Goal: Transaction & Acquisition: Purchase product/service

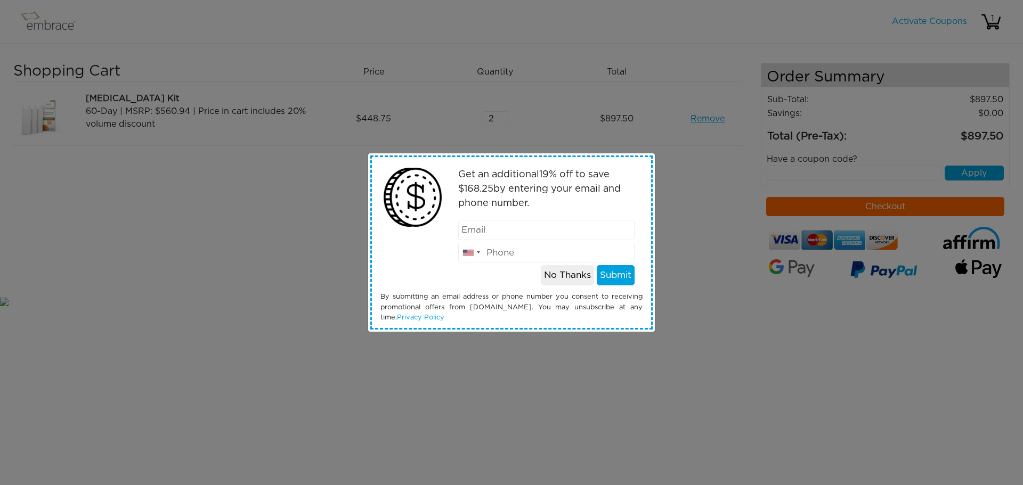
click at [541, 233] on input "email" at bounding box center [546, 230] width 177 height 20
type input "n"
type input "nikolaikrylov@gmail.com"
click at [611, 274] on button "Submit" at bounding box center [616, 275] width 38 height 20
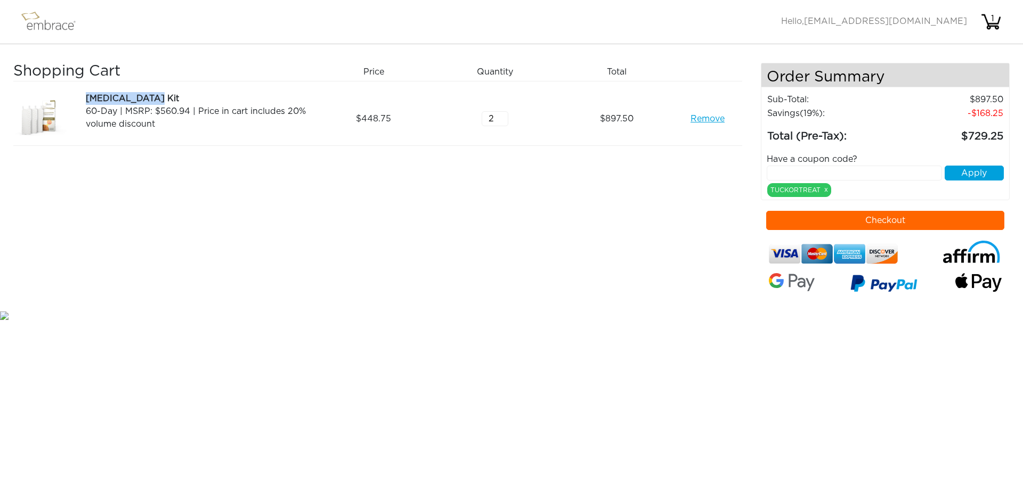
drag, startPoint x: 163, startPoint y: 94, endPoint x: 84, endPoint y: 95, distance: 78.9
click at [84, 95] on div "Tummy Tuck Kit 60-Day | MSRP: $560.94 | Price in cart includes 20% volume disco…" at bounding box center [195, 118] width 243 height 53
copy div "[MEDICAL_DATA] Kit"
click at [490, 122] on input "2" at bounding box center [495, 118] width 27 height 15
click at [504, 113] on input "3" at bounding box center [495, 118] width 27 height 15
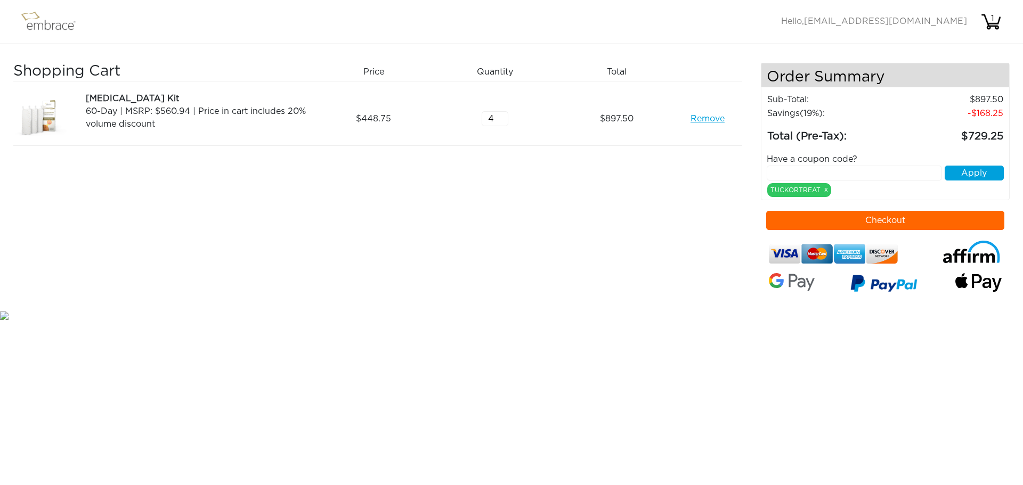
type input "4"
click at [500, 116] on input "4" at bounding box center [495, 118] width 27 height 15
click at [480, 163] on div "Shopping Cart Price Quantity Qty Total Tummy Tuck Kit 60-Day | MSRP: $560.94 | …" at bounding box center [387, 186] width 748 height 246
click at [489, 116] on input "2" at bounding box center [495, 118] width 27 height 15
click at [502, 113] on input "3" at bounding box center [495, 118] width 27 height 15
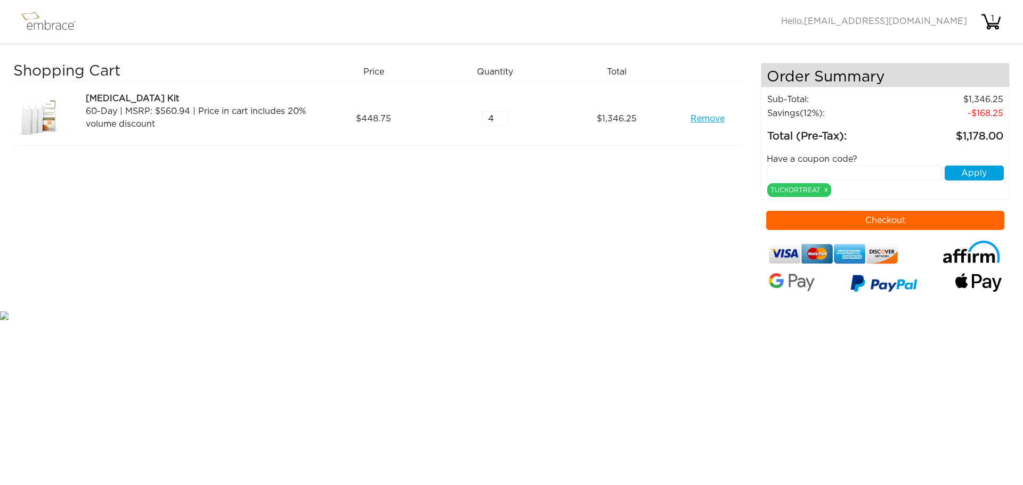
type input "4"
click at [502, 113] on input "4" at bounding box center [495, 118] width 27 height 15
click at [549, 185] on div "Shopping Cart Price Quantity Qty Total Tummy Tuck Kit 60-Day | MSRP: $560.94 | …" at bounding box center [387, 186] width 748 height 246
click at [814, 218] on button "Checkout" at bounding box center [885, 220] width 239 height 19
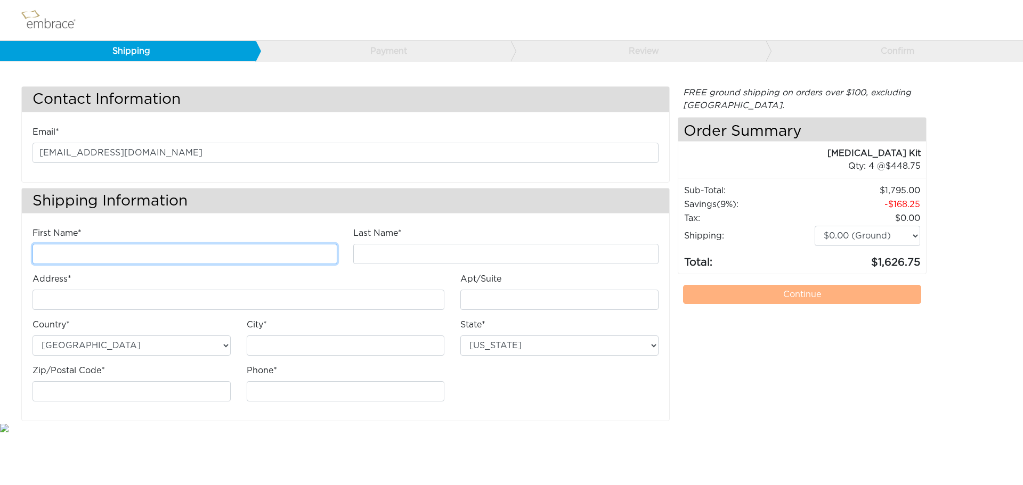
click at [117, 248] on input "First Name*" at bounding box center [185, 254] width 305 height 20
type input "[PERSON_NAME]"
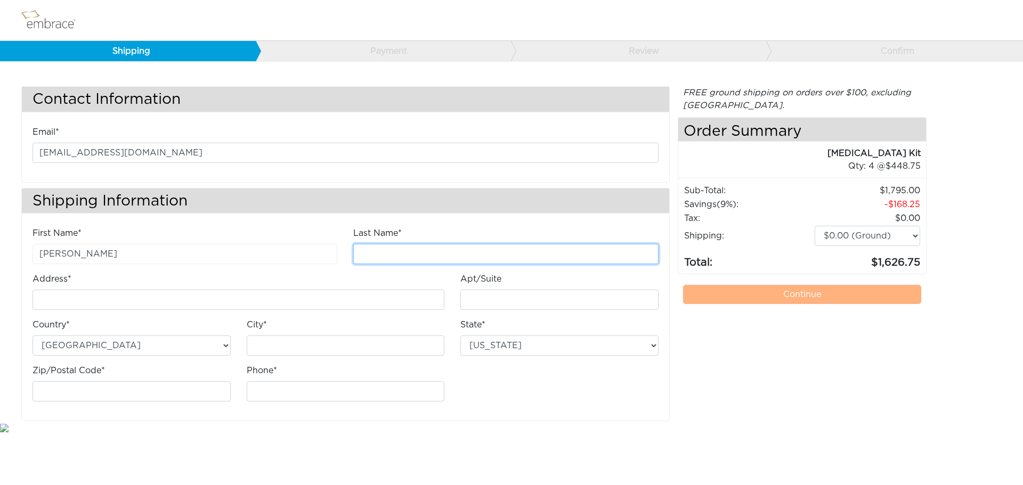
click at [390, 255] on input "Last Name*" at bounding box center [505, 254] width 305 height 20
type input "[PERSON_NAME]"
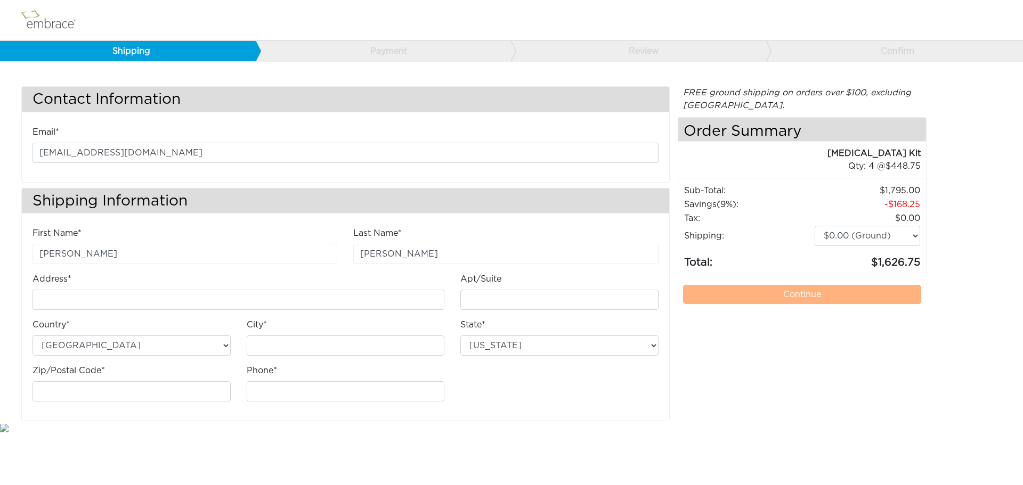
click at [502, 401] on div "First Name* Nikolai Last Name* Krylov Address*" at bounding box center [346, 318] width 642 height 183
click at [741, 202] on td "Savings (9%) :" at bounding box center [749, 205] width 131 height 14
click at [61, 22] on img at bounding box center [53, 20] width 69 height 27
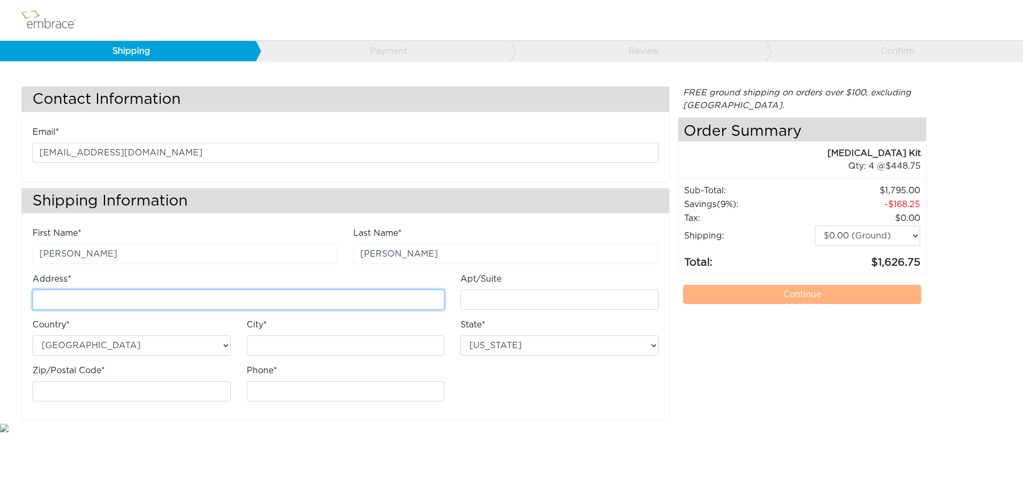
click at [112, 296] on input "Address*" at bounding box center [239, 300] width 412 height 20
type input "[STREET_ADDRESS]"
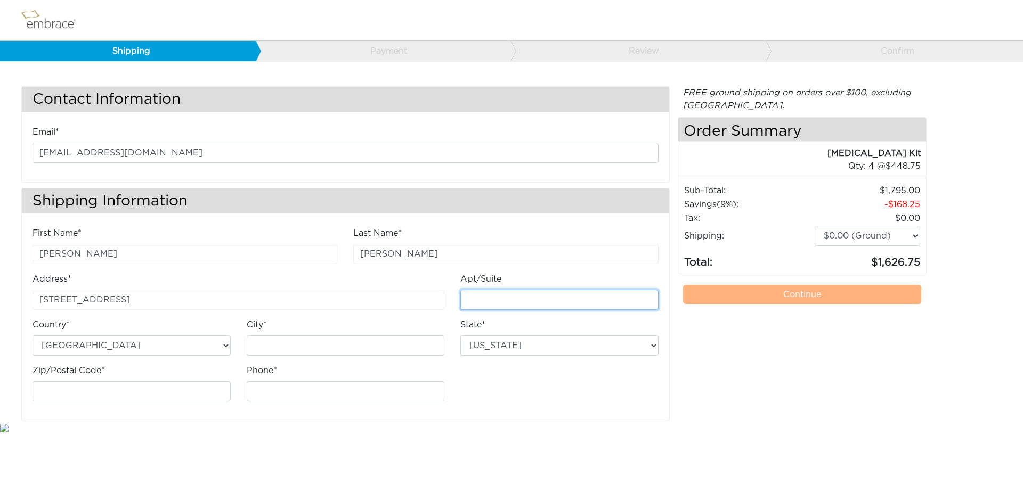
click at [496, 299] on input "Apt/Suite" at bounding box center [559, 300] width 198 height 20
type input "Apt. 16E"
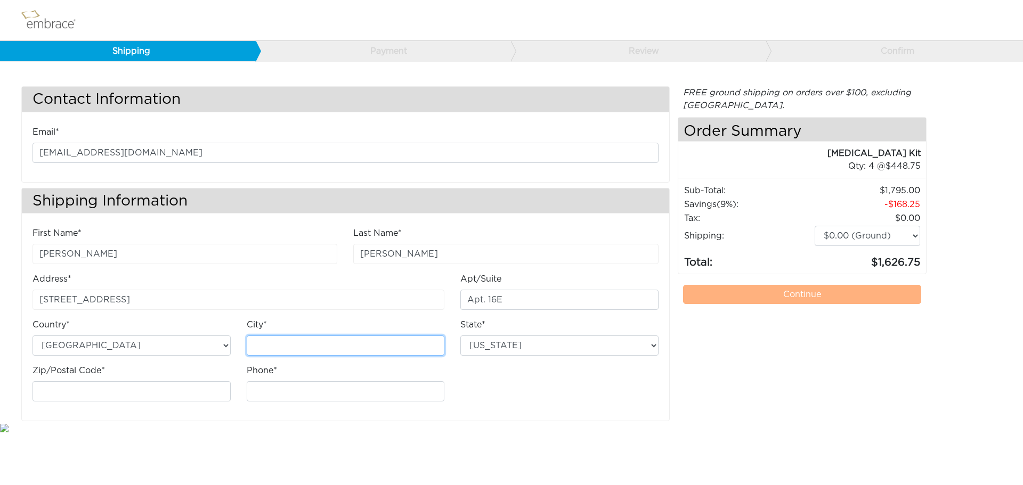
click at [277, 345] on input "City*" at bounding box center [346, 346] width 198 height 20
type input "[US_STATE]"
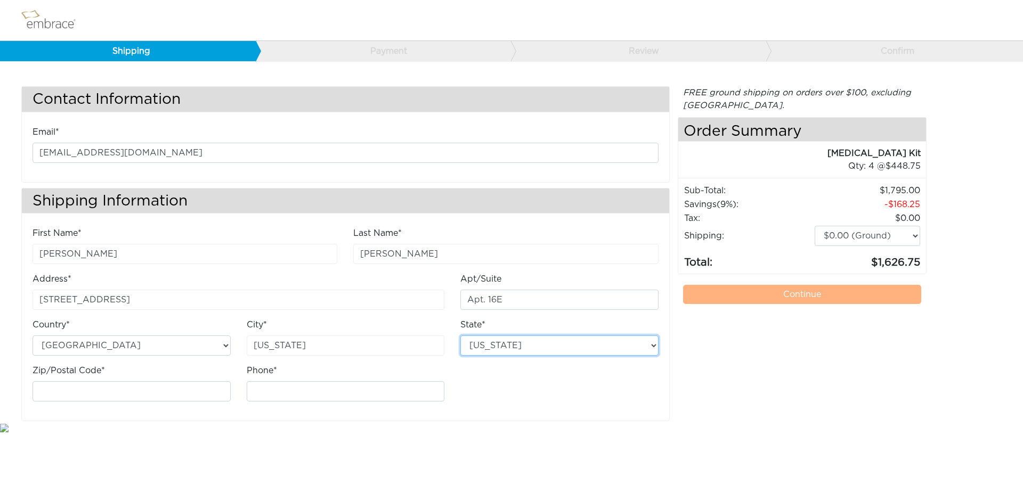
click at [480, 344] on select "Alabama Alaska Arizona Arkansas California Colorado Connecticut District of Col…" at bounding box center [559, 346] width 198 height 20
select select "NY"
click at [460, 336] on select "Alabama Alaska Arizona Arkansas California Colorado Connecticut District of Col…" at bounding box center [559, 346] width 198 height 20
click at [147, 391] on input "Zip/Postal Code*" at bounding box center [132, 392] width 198 height 20
type input "10021"
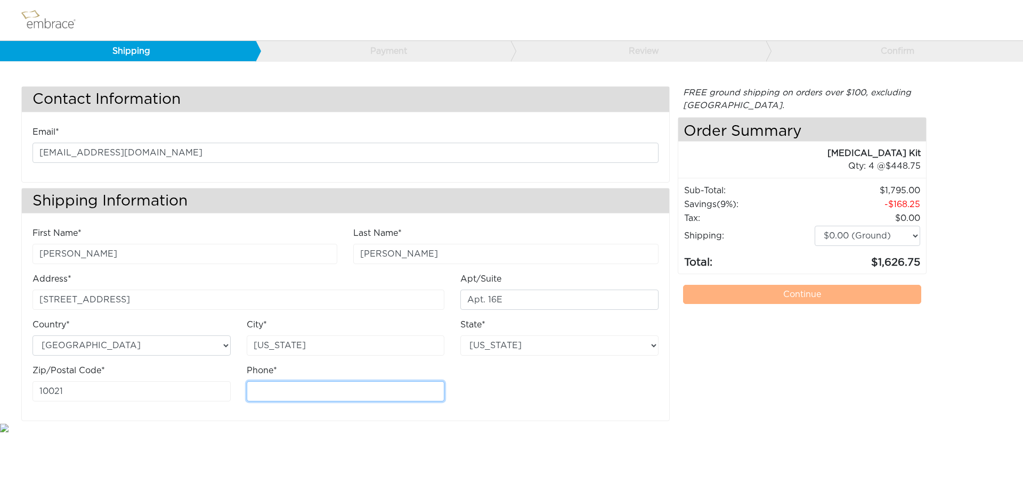
click at [263, 394] on input "Phone*" at bounding box center [346, 392] width 198 height 20
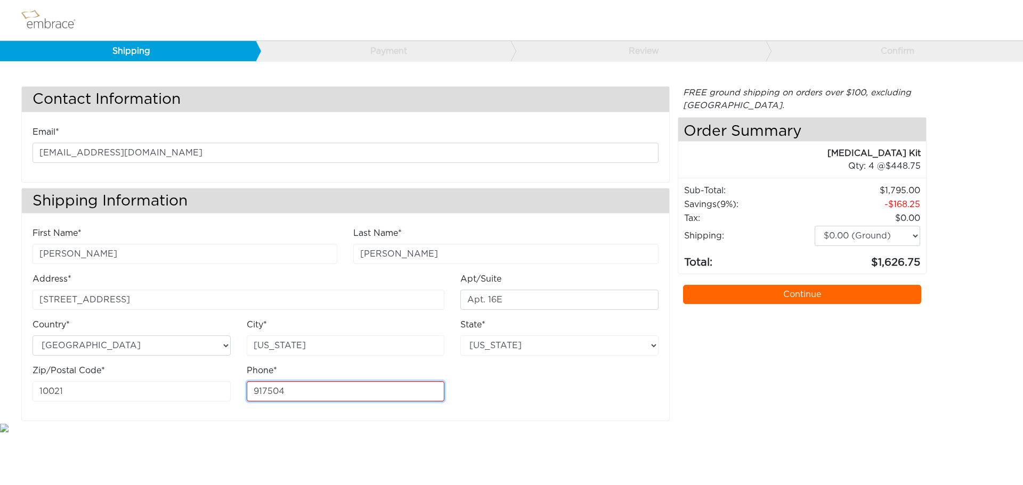
click at [296, 387] on input "917504" at bounding box center [346, 392] width 198 height 20
type input "9175046094"
click at [746, 287] on link "Continue" at bounding box center [802, 294] width 239 height 19
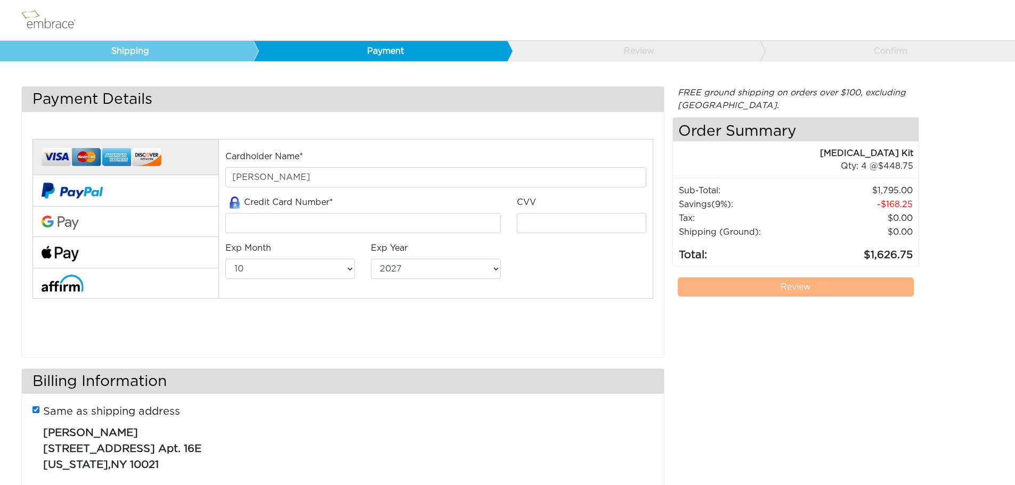
select select "10"
select select "2027"
click at [53, 26] on img at bounding box center [53, 20] width 69 height 27
click at [63, 23] on img at bounding box center [53, 20] width 69 height 27
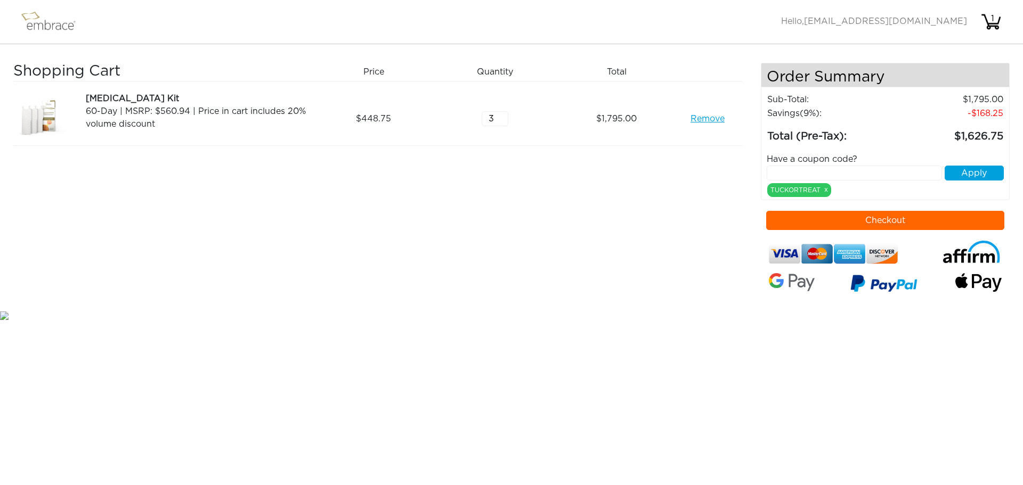
click at [502, 123] on input "3" at bounding box center [495, 118] width 27 height 15
click at [502, 123] on input "2" at bounding box center [495, 118] width 27 height 15
click at [503, 123] on input "1" at bounding box center [495, 118] width 27 height 15
click at [975, 113] on td "168.25" at bounding box center [950, 114] width 107 height 14
click at [799, 108] on td "Savings (37%) :" at bounding box center [832, 114] width 131 height 14
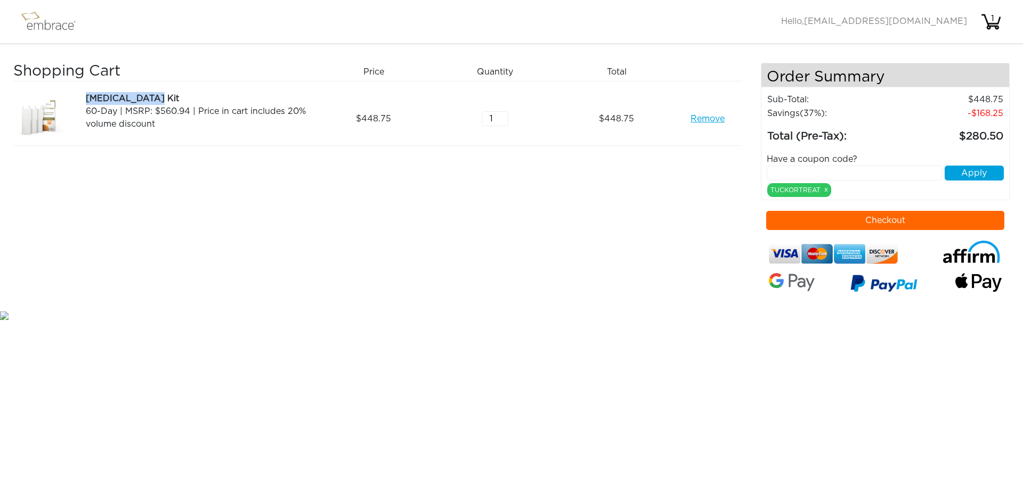
drag, startPoint x: 87, startPoint y: 96, endPoint x: 158, endPoint y: 97, distance: 70.9
click at [158, 97] on div "[MEDICAL_DATA] Kit" at bounding box center [197, 98] width 223 height 13
copy div "[MEDICAL_DATA] Kit"
drag, startPoint x: 493, startPoint y: 111, endPoint x: 506, endPoint y: 115, distance: 13.8
click at [494, 111] on input "1" at bounding box center [495, 118] width 27 height 15
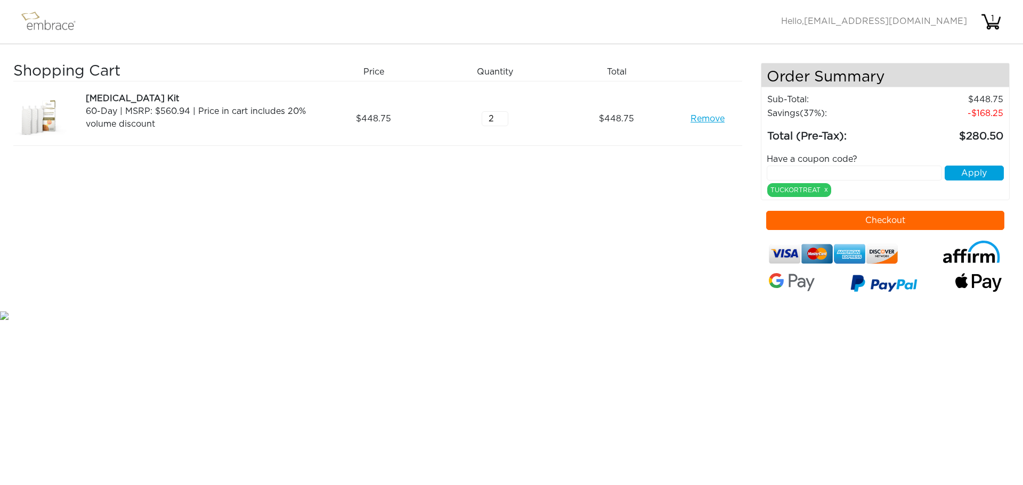
click at [503, 114] on input "2" at bounding box center [495, 118] width 27 height 15
click at [503, 114] on input "3" at bounding box center [495, 118] width 27 height 15
type input "4"
click at [503, 114] on input "4" at bounding box center [495, 118] width 27 height 15
click at [982, 112] on td "168.25" at bounding box center [950, 114] width 107 height 14
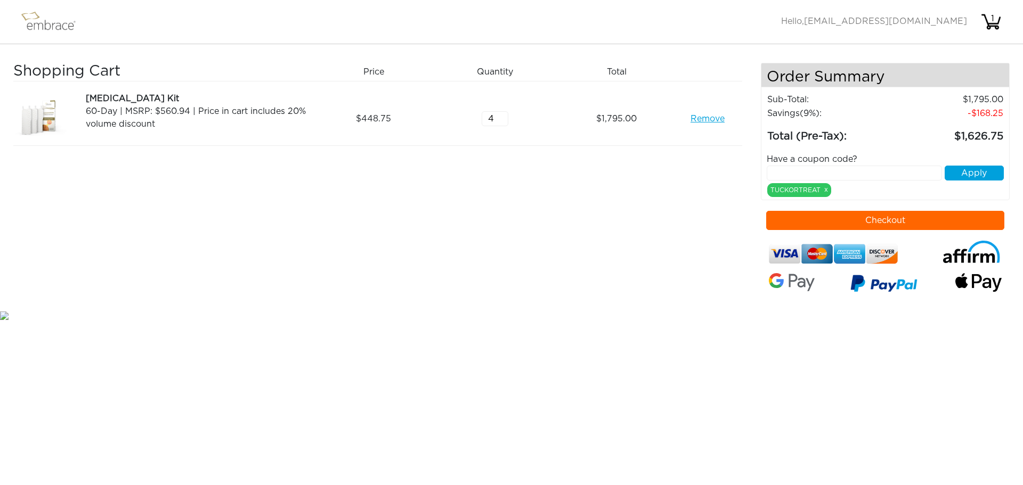
click at [788, 227] on button "Checkout" at bounding box center [885, 220] width 239 height 19
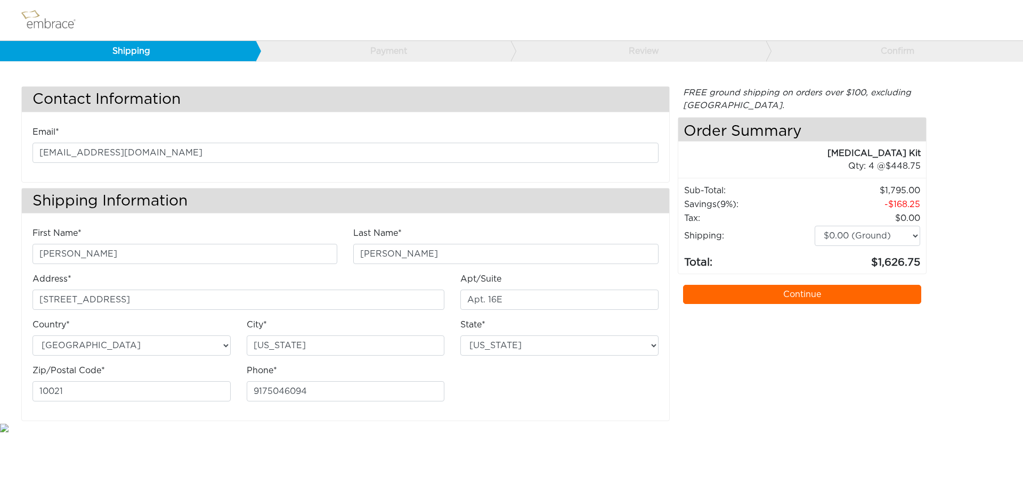
select select "NY"
